Goal: Transaction & Acquisition: Book appointment/travel/reservation

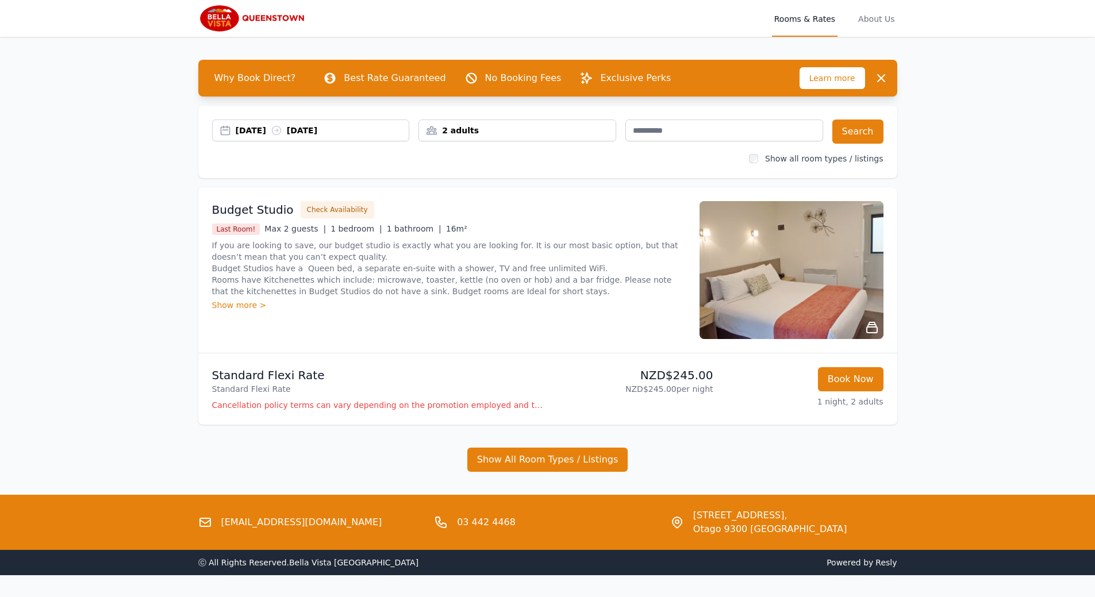
click at [265, 129] on div "[DATE] [DATE]" at bounding box center [323, 130] width 174 height 11
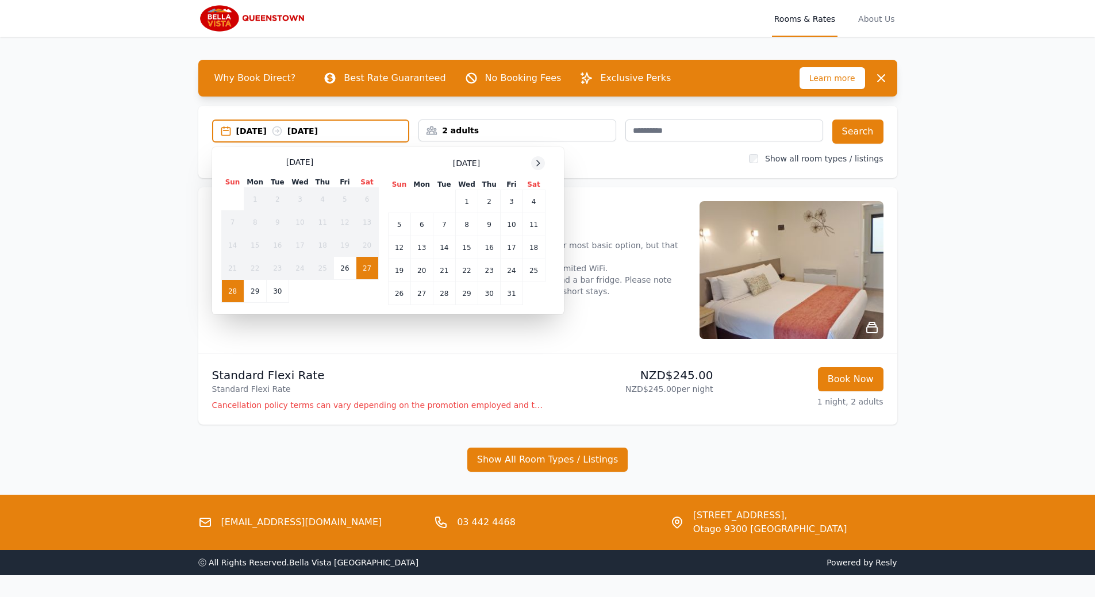
click at [535, 165] on icon at bounding box center [537, 163] width 9 height 9
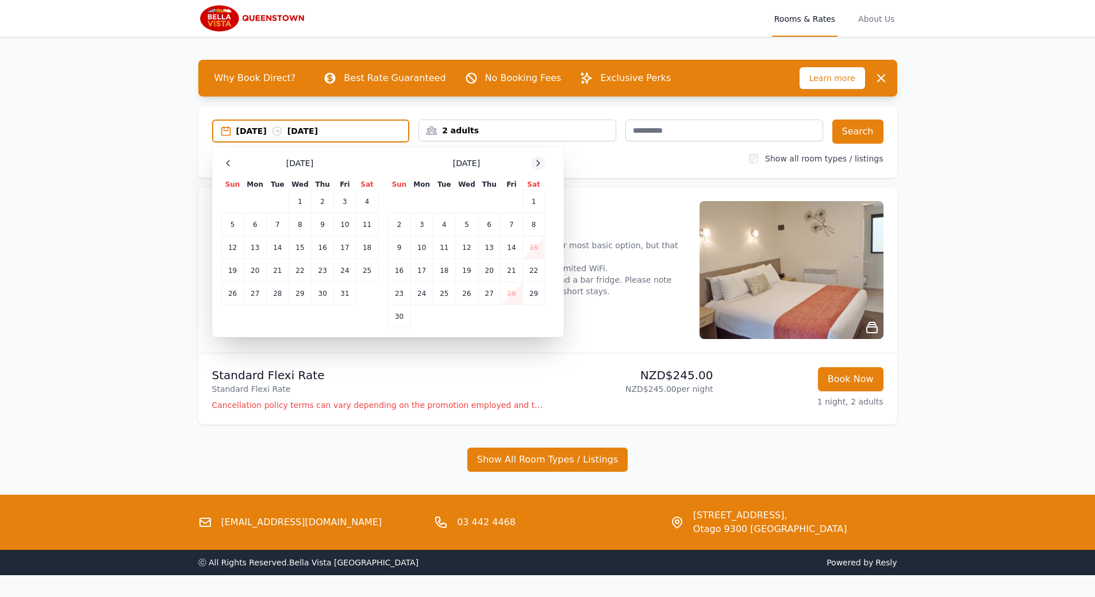
click at [535, 165] on icon at bounding box center [537, 163] width 9 height 9
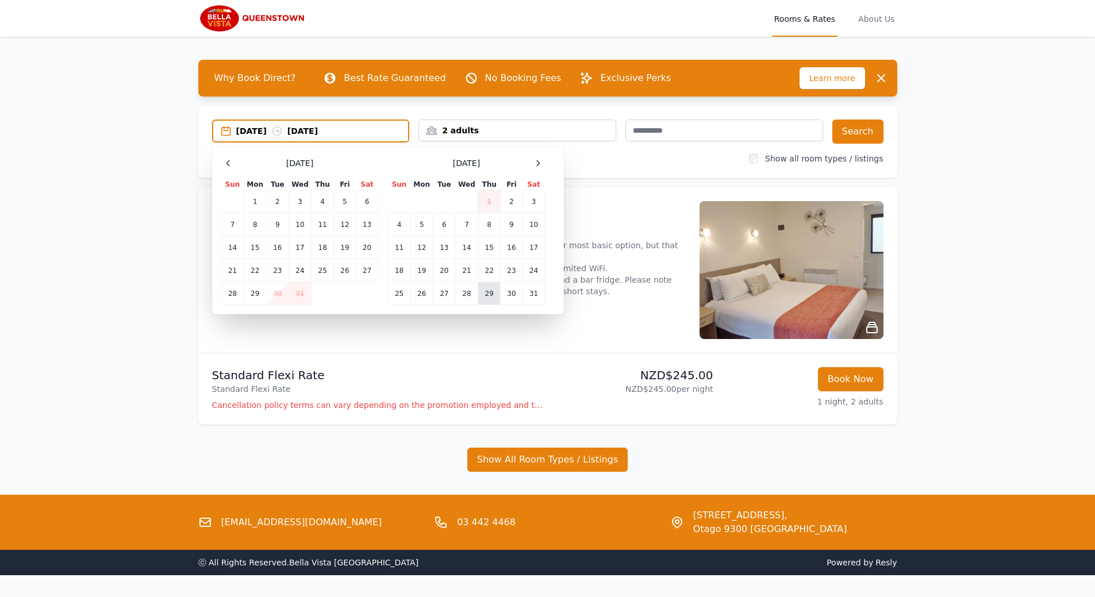
click at [492, 292] on td "29" at bounding box center [489, 293] width 22 height 23
click at [508, 292] on td "30" at bounding box center [511, 293] width 22 height 23
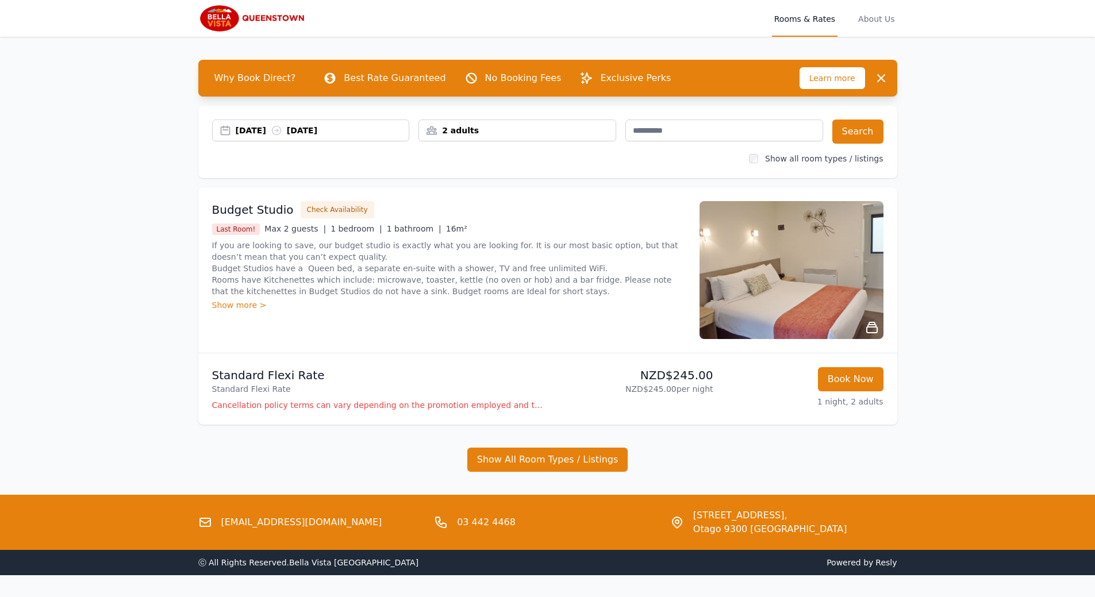
click at [469, 132] on div "2 adults" at bounding box center [517, 130] width 197 height 11
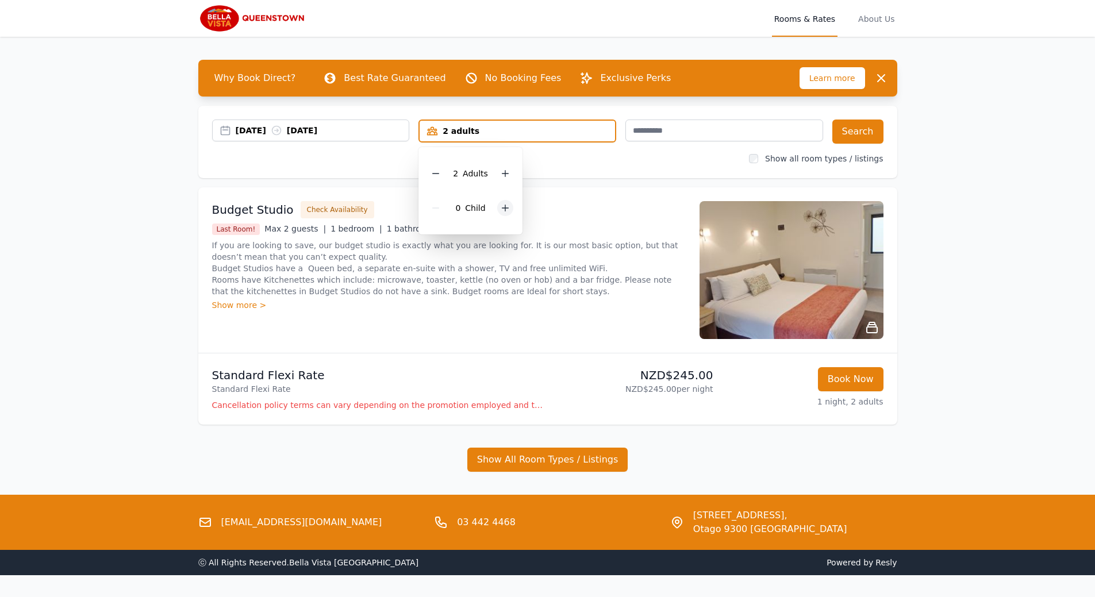
click at [504, 209] on icon at bounding box center [504, 207] width 9 height 9
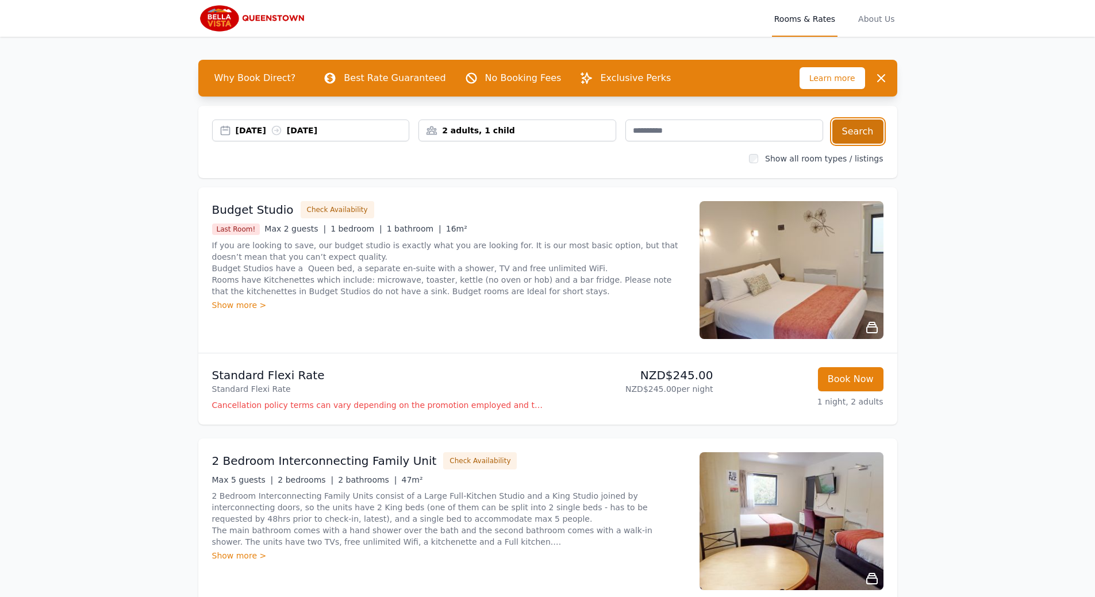
click at [860, 133] on button "Search" at bounding box center [857, 132] width 51 height 24
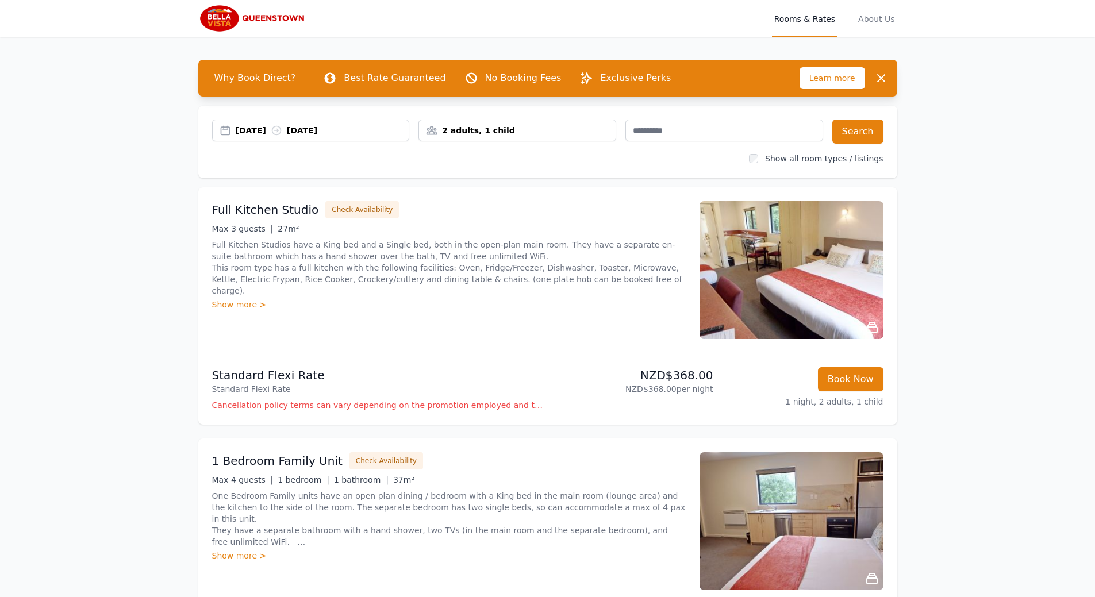
drag, startPoint x: 1001, startPoint y: 163, endPoint x: 982, endPoint y: 183, distance: 28.1
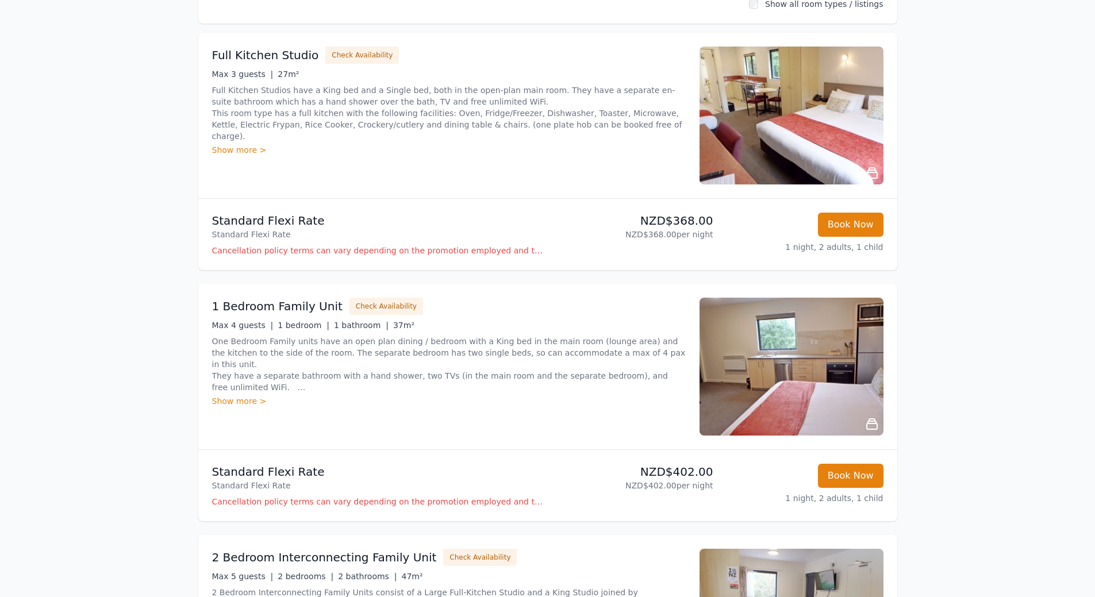
scroll to position [172, 0]
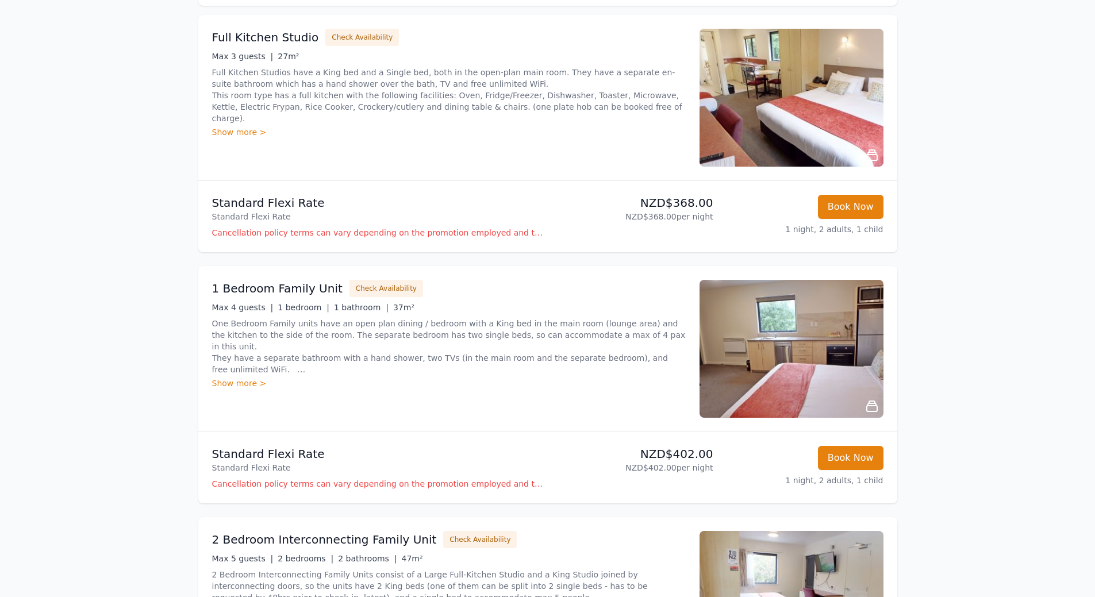
click at [775, 357] on img at bounding box center [791, 349] width 184 height 138
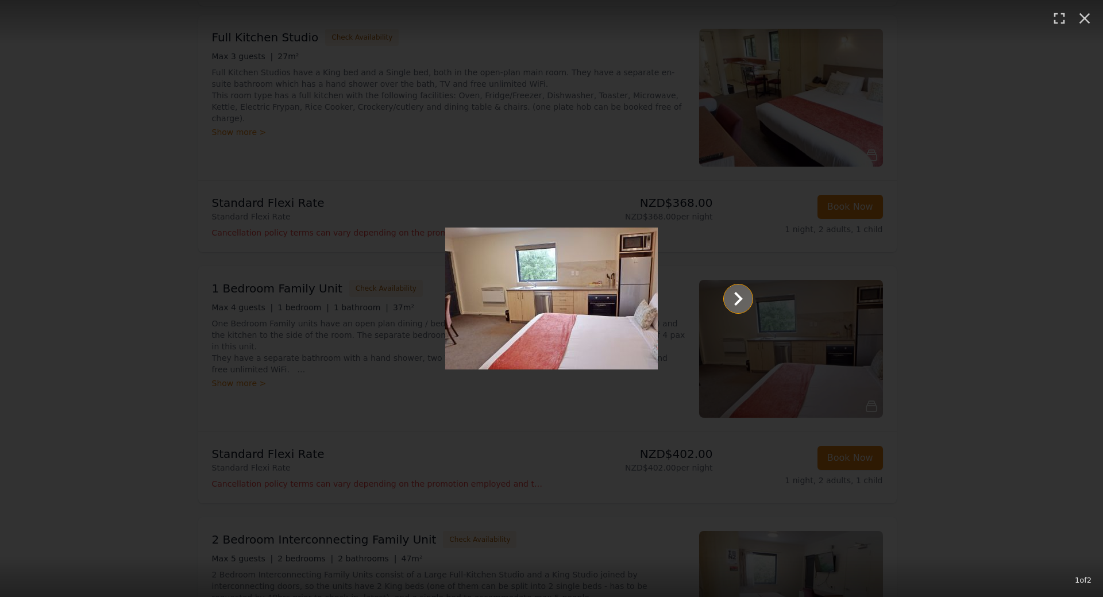
click at [737, 302] on icon "Show slide 2 of 2" at bounding box center [738, 299] width 9 height 14
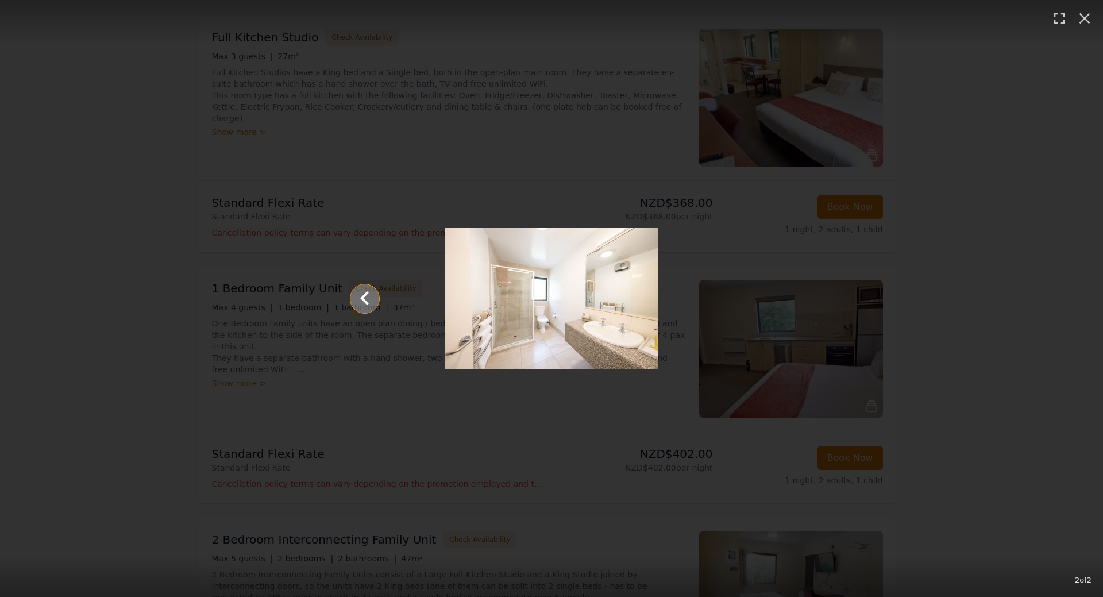
click at [371, 296] on icon "Show slide 1 of 2" at bounding box center [365, 299] width 28 height 28
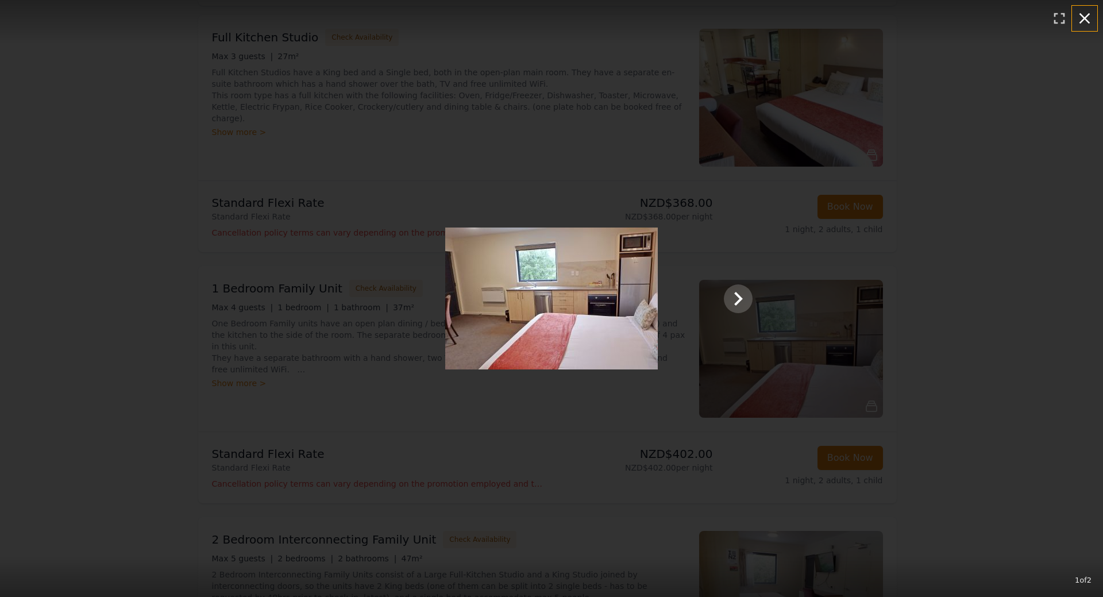
click at [1090, 17] on icon "button" at bounding box center [1085, 18] width 18 height 18
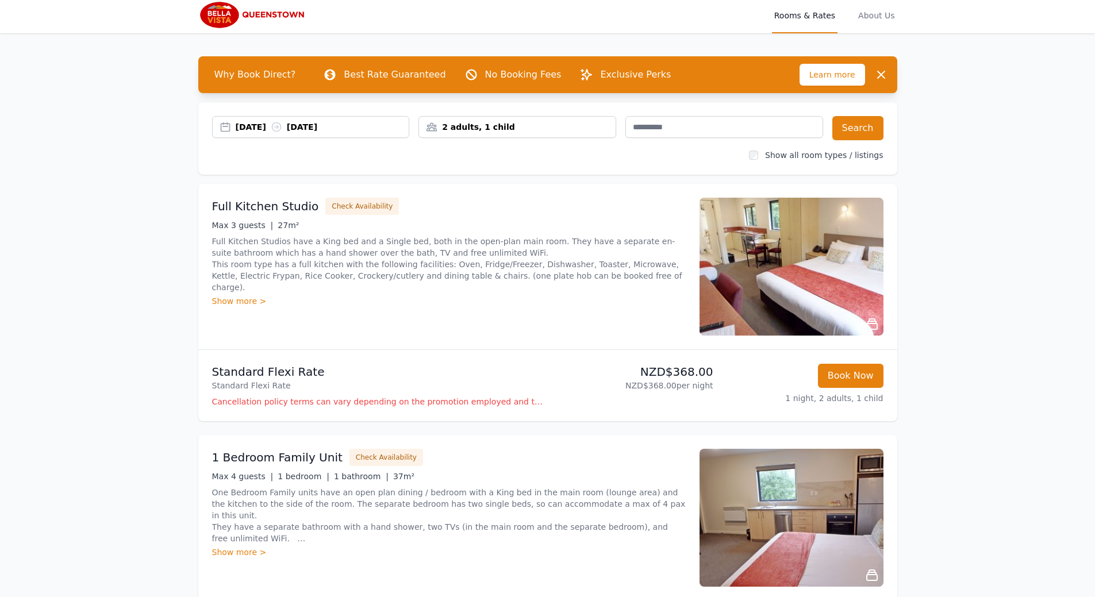
scroll to position [0, 0]
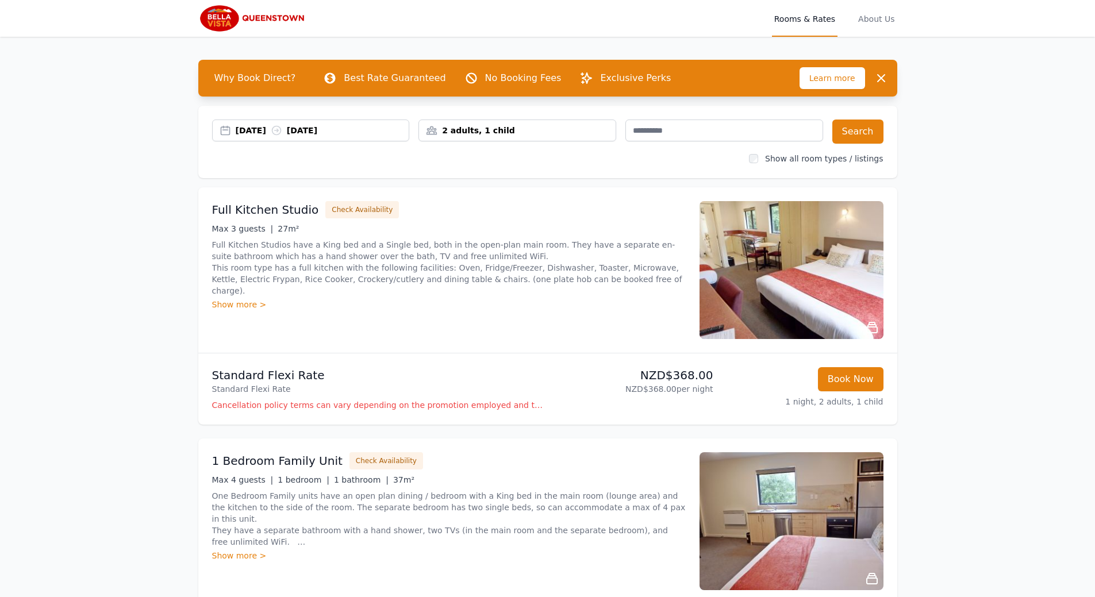
click at [256, 76] on span "Why Book Direct?" at bounding box center [255, 78] width 100 height 23
click at [875, 79] on icon "button" at bounding box center [881, 78] width 14 height 14
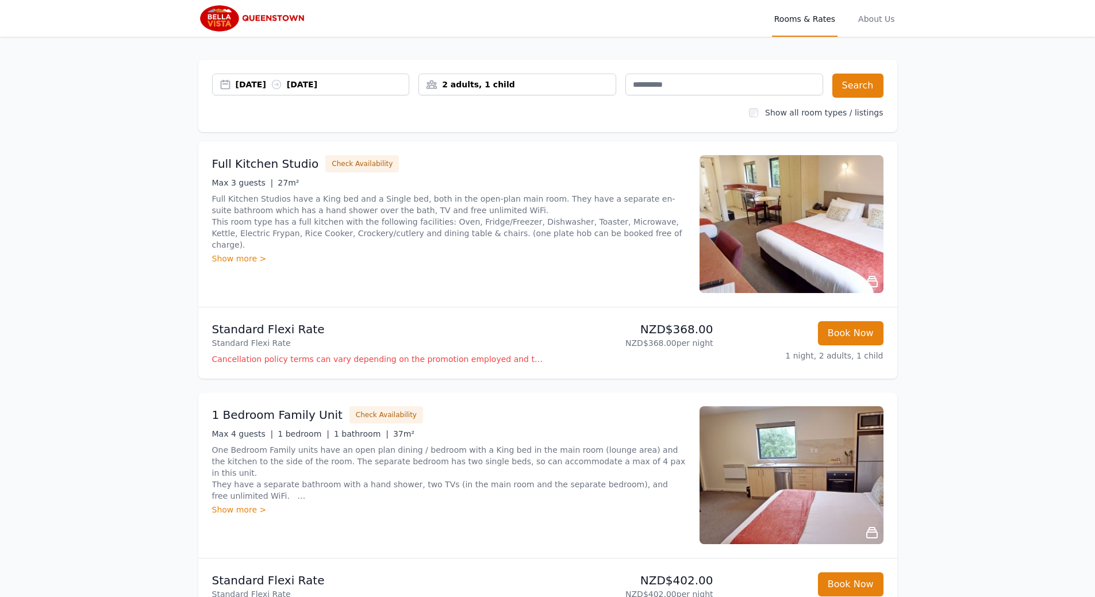
click at [292, 19] on img at bounding box center [253, 19] width 111 height 28
